Goal: Navigation & Orientation: Find specific page/section

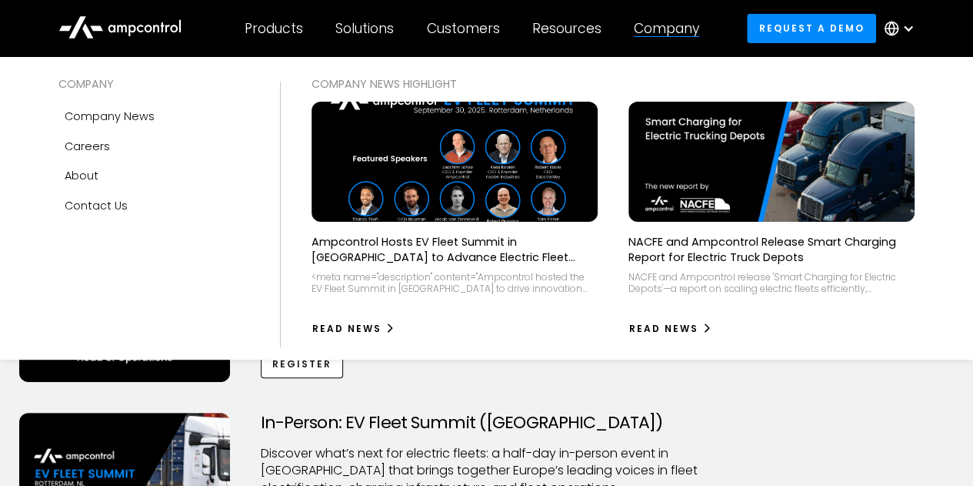
click at [661, 35] on div "Company" at bounding box center [666, 28] width 65 height 17
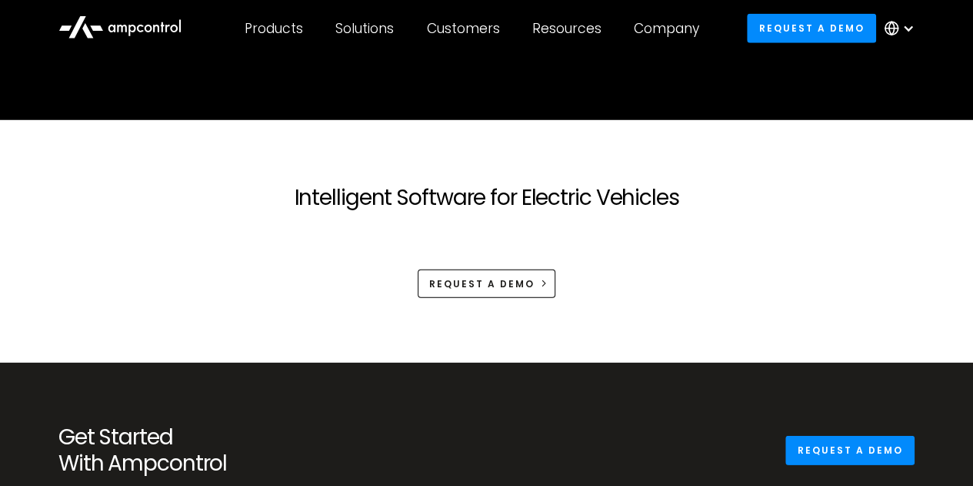
scroll to position [2747, 0]
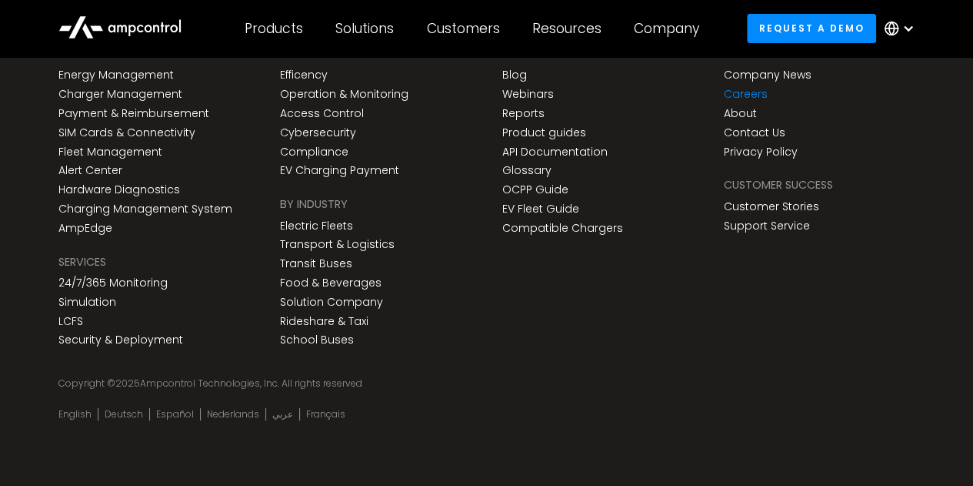
click at [740, 96] on link "Careers" at bounding box center [746, 94] width 44 height 13
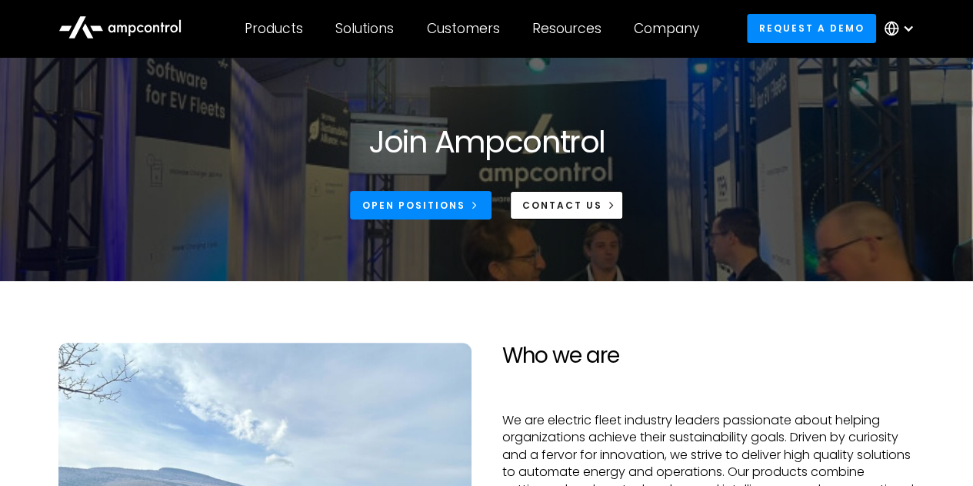
scroll to position [6, 0]
